Goal: Find specific page/section: Find specific page/section

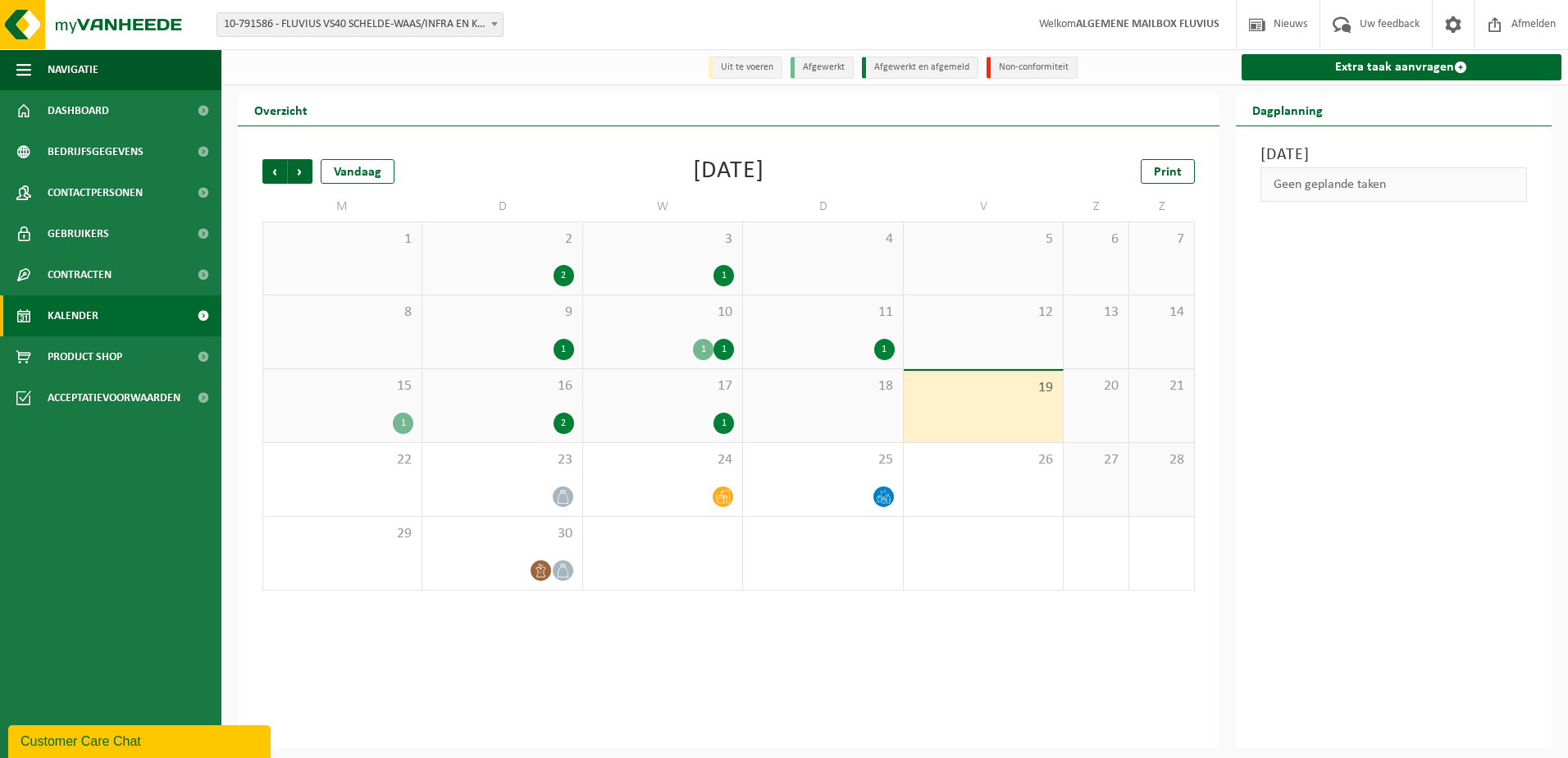
click at [492, 26] on span at bounding box center [494, 24] width 16 height 21
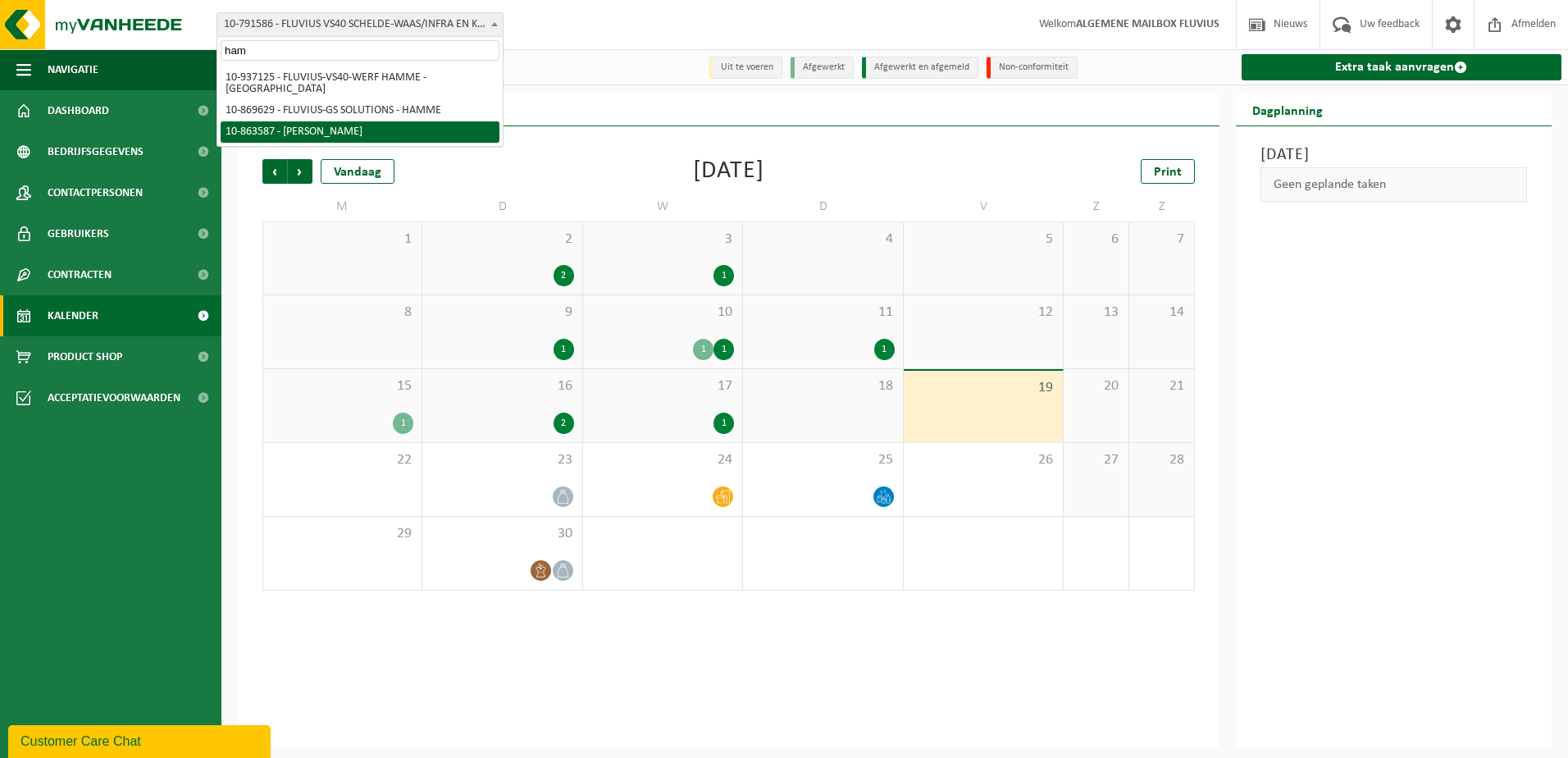
type input "ham"
select select "101592"
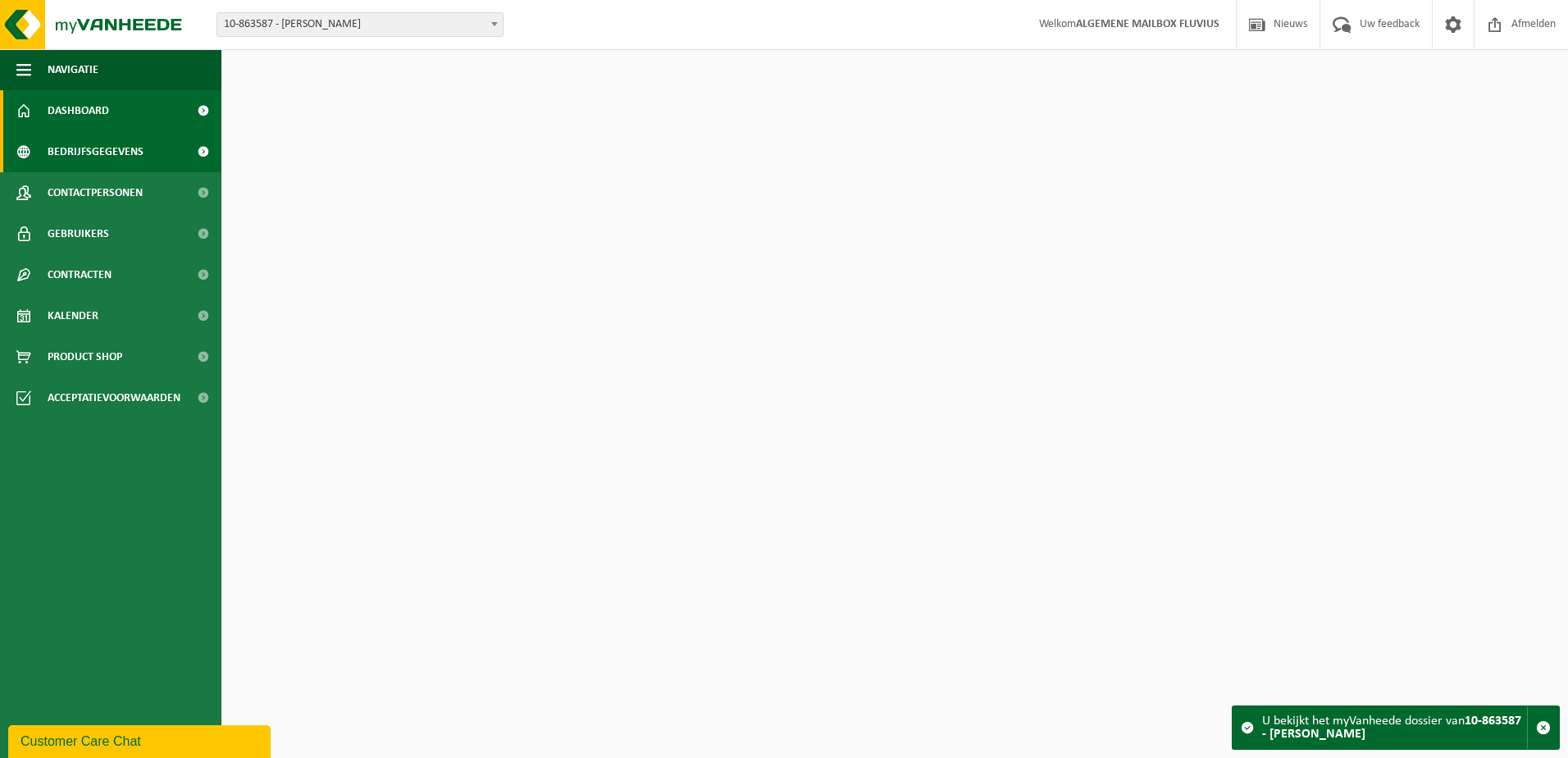
drag, startPoint x: 0, startPoint y: 0, endPoint x: 89, endPoint y: 150, distance: 174.4
click at [89, 150] on span "Bedrijfsgegevens" at bounding box center [96, 151] width 96 height 41
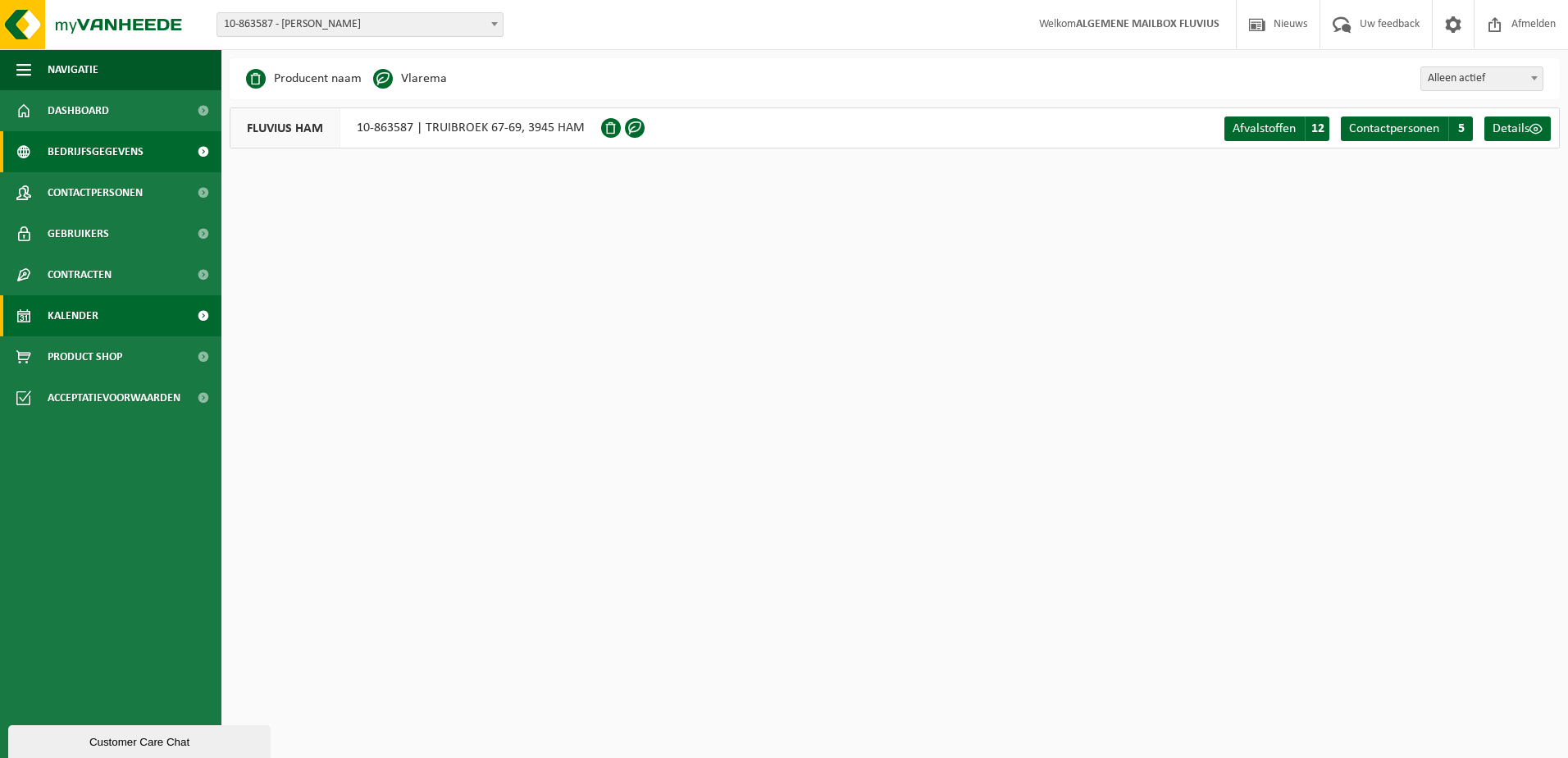
click at [66, 311] on span "Kalender" at bounding box center [73, 316] width 51 height 41
